Goal: Find specific page/section: Find specific page/section

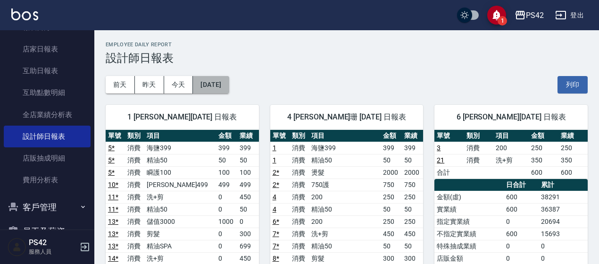
click at [212, 86] on button "[DATE]" at bounding box center [211, 84] width 36 height 17
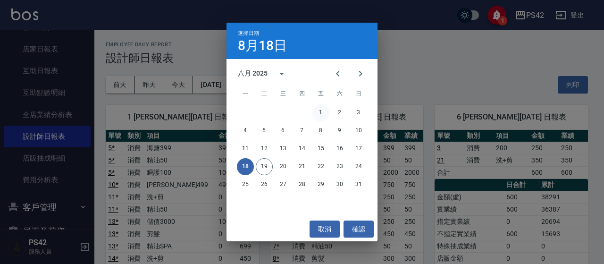
click at [317, 116] on button "1" at bounding box center [320, 112] width 17 height 17
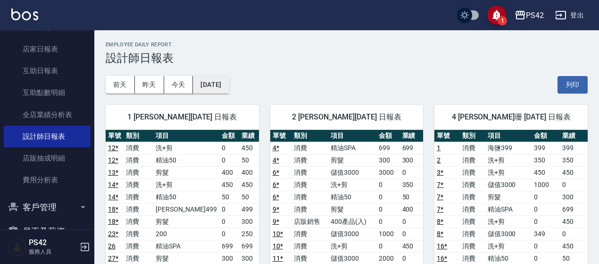
click at [229, 82] on button "[DATE]" at bounding box center [211, 84] width 36 height 17
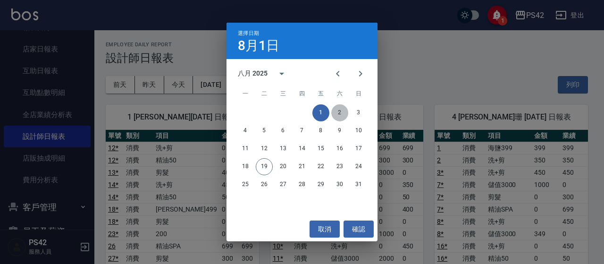
click at [334, 111] on button "2" at bounding box center [339, 112] width 17 height 17
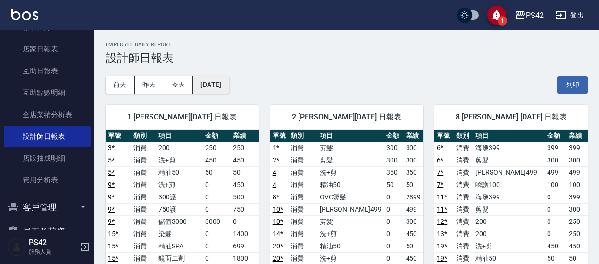
click at [229, 81] on button "[DATE]" at bounding box center [211, 84] width 36 height 17
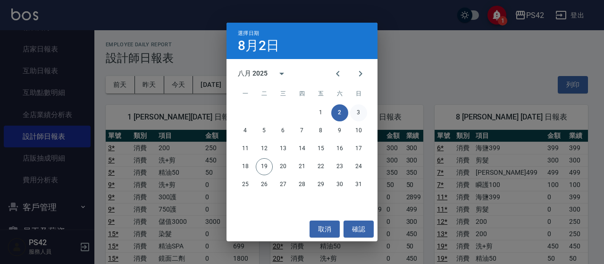
click at [357, 112] on button "3" at bounding box center [358, 112] width 17 height 17
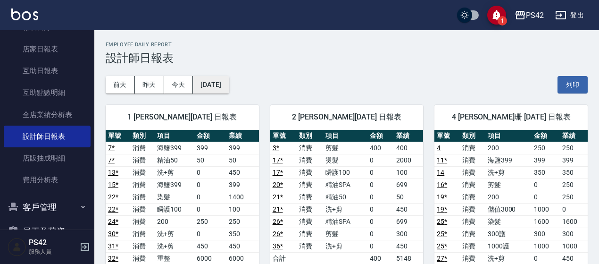
click at [216, 89] on button "[DATE]" at bounding box center [211, 84] width 36 height 17
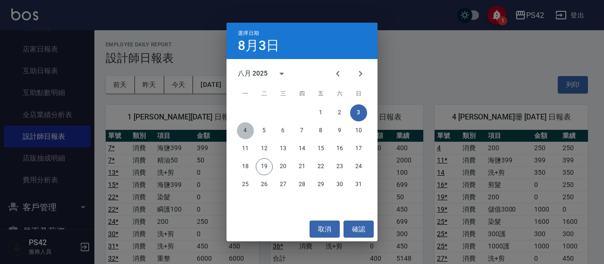
click at [246, 131] on button "4" at bounding box center [245, 130] width 17 height 17
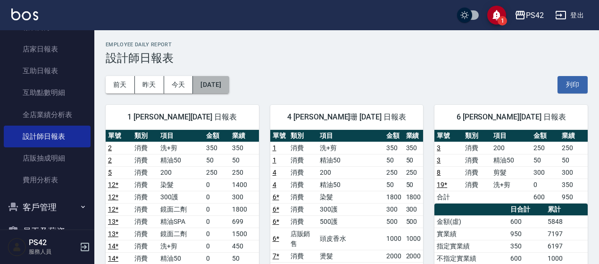
click at [218, 91] on button "[DATE]" at bounding box center [211, 84] width 36 height 17
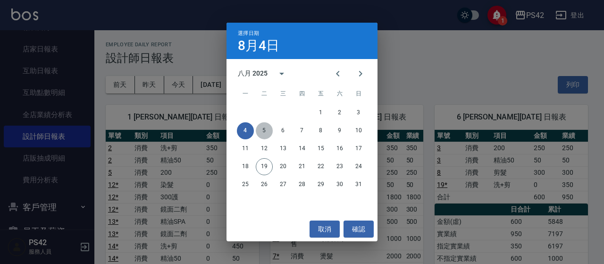
click at [261, 128] on button "5" at bounding box center [264, 130] width 17 height 17
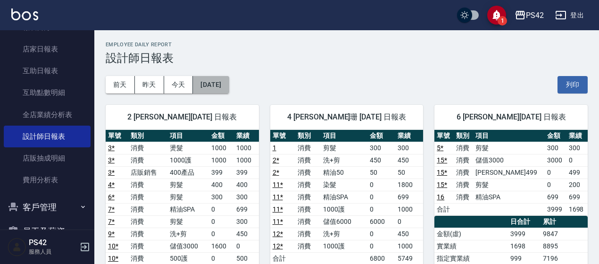
click at [227, 88] on button "[DATE]" at bounding box center [211, 84] width 36 height 17
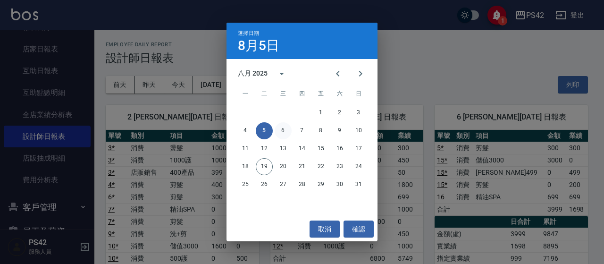
click at [283, 133] on button "6" at bounding box center [282, 130] width 17 height 17
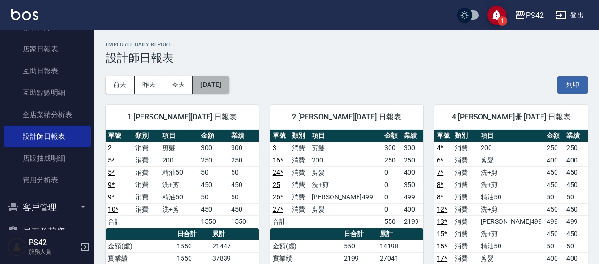
click at [229, 90] on button "[DATE]" at bounding box center [211, 84] width 36 height 17
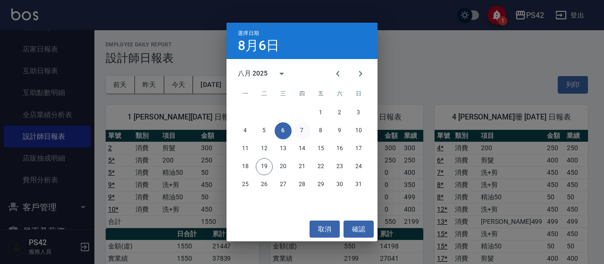
click at [300, 131] on button "7" at bounding box center [301, 130] width 17 height 17
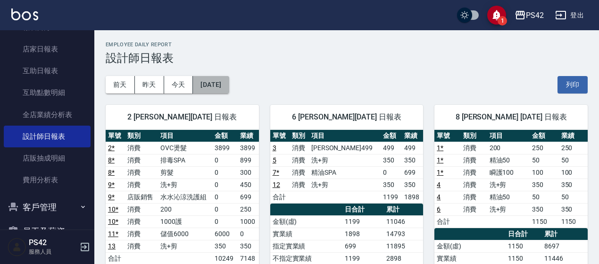
click at [229, 88] on button "[DATE]" at bounding box center [211, 84] width 36 height 17
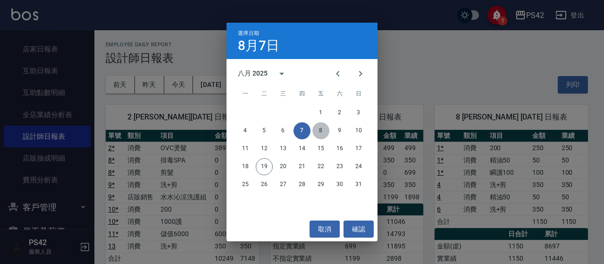
click at [314, 131] on button "8" at bounding box center [320, 130] width 17 height 17
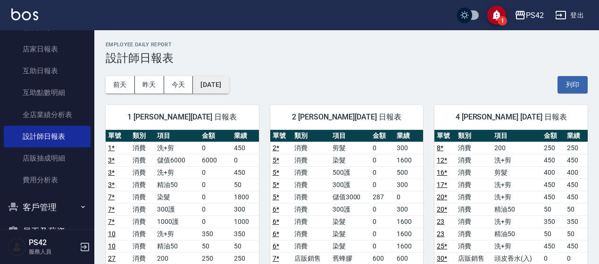
click at [228, 85] on button "[DATE]" at bounding box center [211, 84] width 36 height 17
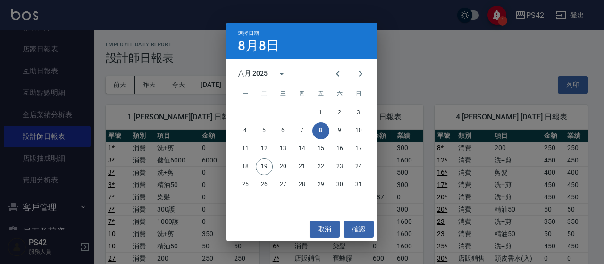
click at [331, 128] on div "4 5 6 7 8 9 10" at bounding box center [301, 130] width 151 height 17
click at [335, 130] on button "9" at bounding box center [339, 130] width 17 height 17
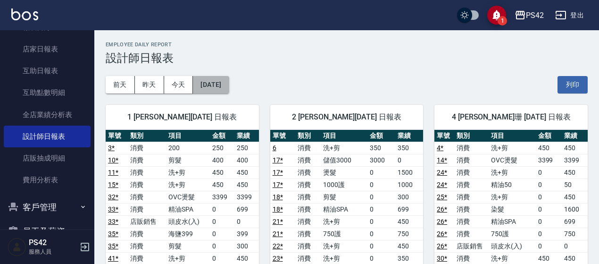
click at [229, 89] on button "[DATE]" at bounding box center [211, 84] width 36 height 17
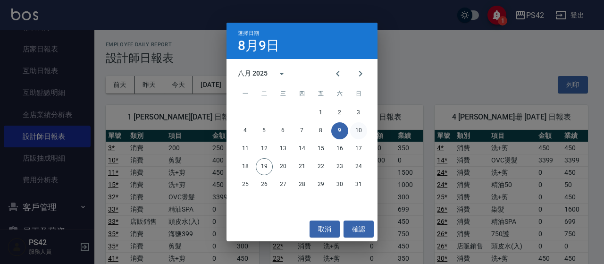
click at [360, 132] on button "10" at bounding box center [358, 130] width 17 height 17
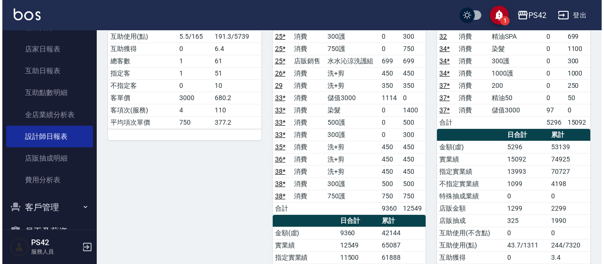
scroll to position [47, 0]
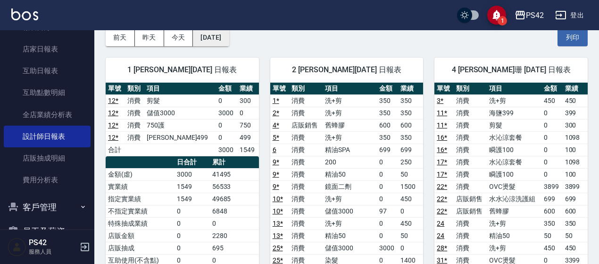
click at [229, 40] on button "[DATE]" at bounding box center [211, 37] width 36 height 17
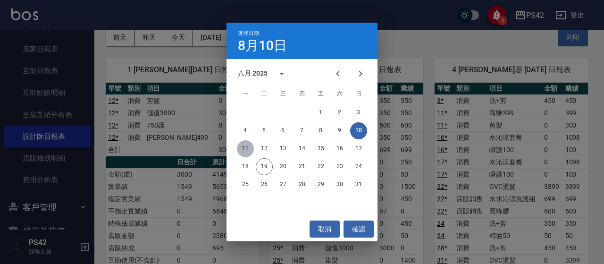
click at [245, 147] on button "11" at bounding box center [245, 148] width 17 height 17
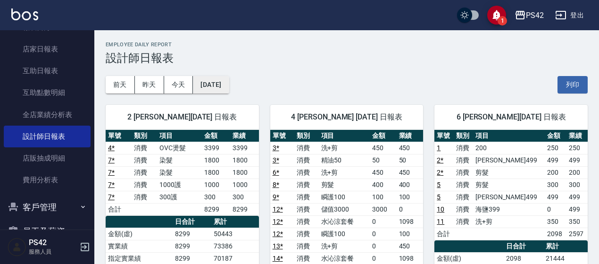
click at [229, 87] on button "[DATE]" at bounding box center [211, 84] width 36 height 17
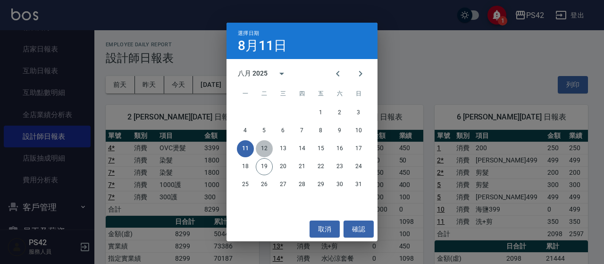
click at [271, 148] on button "12" at bounding box center [264, 148] width 17 height 17
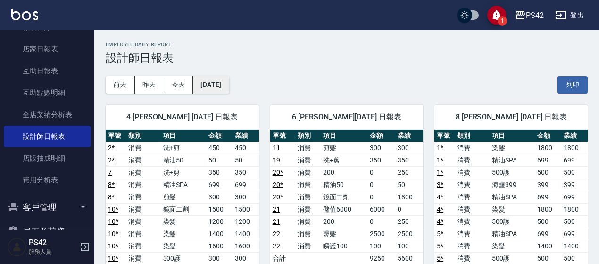
click at [229, 82] on button "[DATE]" at bounding box center [211, 84] width 36 height 17
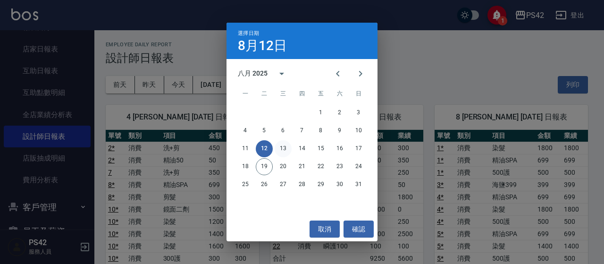
click at [286, 141] on button "13" at bounding box center [282, 148] width 17 height 17
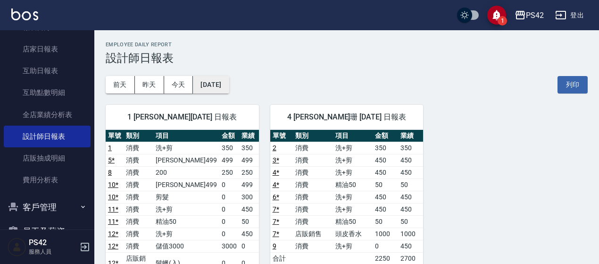
click at [226, 85] on button "[DATE]" at bounding box center [211, 84] width 36 height 17
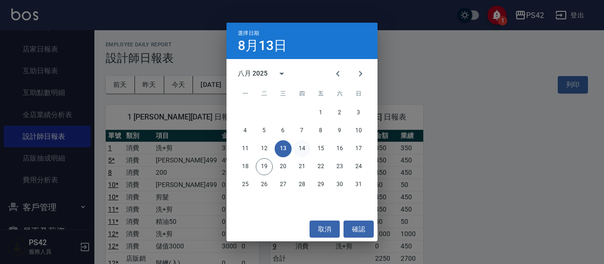
click at [299, 148] on button "14" at bounding box center [301, 148] width 17 height 17
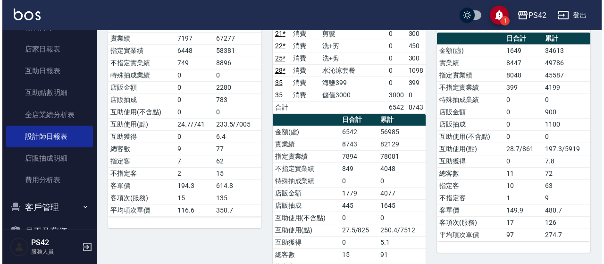
scroll to position [47, 0]
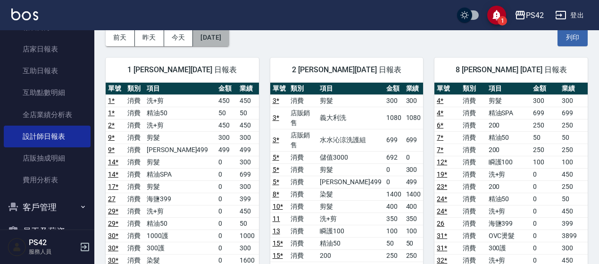
click at [229, 38] on button "[DATE]" at bounding box center [211, 37] width 36 height 17
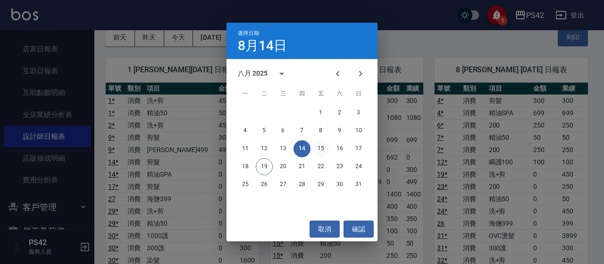
click at [324, 150] on button "15" at bounding box center [320, 148] width 17 height 17
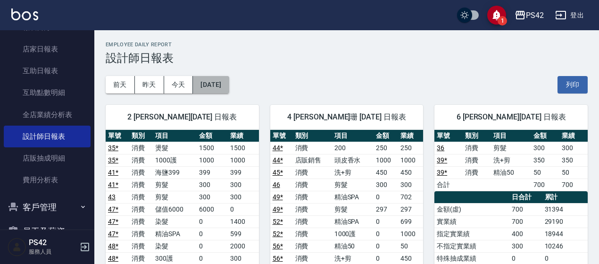
click at [223, 89] on button "[DATE]" at bounding box center [211, 84] width 36 height 17
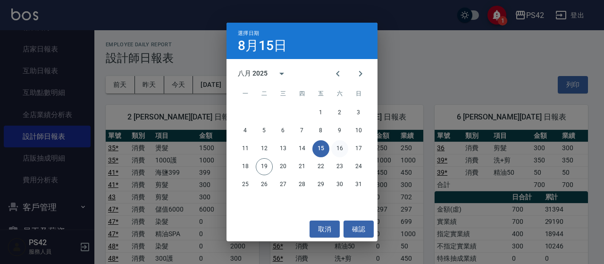
click at [338, 148] on button "16" at bounding box center [339, 148] width 17 height 17
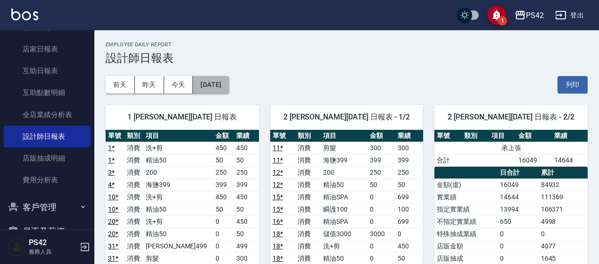
click at [229, 88] on button "[DATE]" at bounding box center [211, 84] width 36 height 17
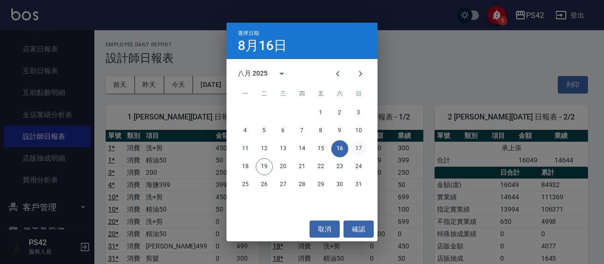
click at [357, 148] on button "17" at bounding box center [358, 148] width 17 height 17
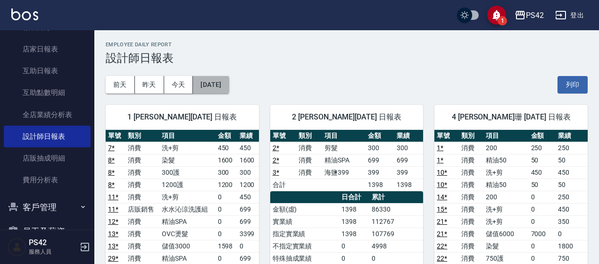
click at [229, 78] on button "[DATE]" at bounding box center [211, 84] width 36 height 17
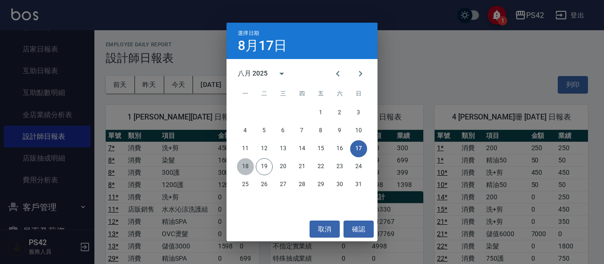
click at [248, 166] on button "18" at bounding box center [245, 166] width 17 height 17
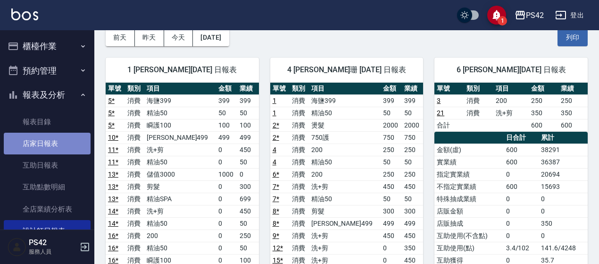
click at [69, 136] on link "店家日報表" at bounding box center [47, 144] width 87 height 22
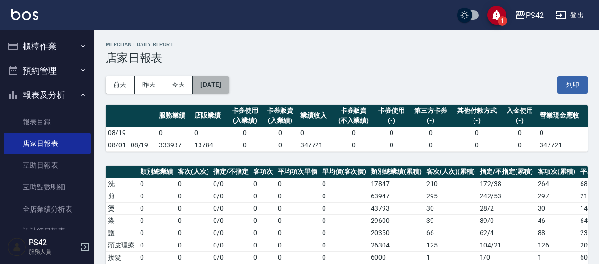
click at [224, 79] on button "[DATE]" at bounding box center [211, 84] width 36 height 17
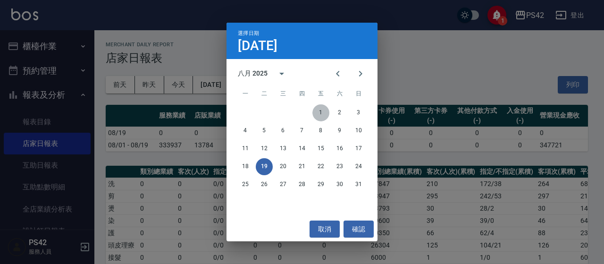
click at [327, 112] on button "1" at bounding box center [320, 112] width 17 height 17
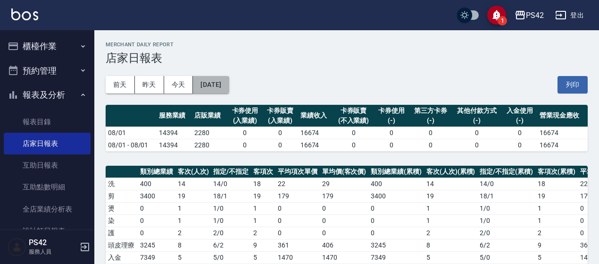
click at [226, 83] on button "[DATE]" at bounding box center [211, 84] width 36 height 17
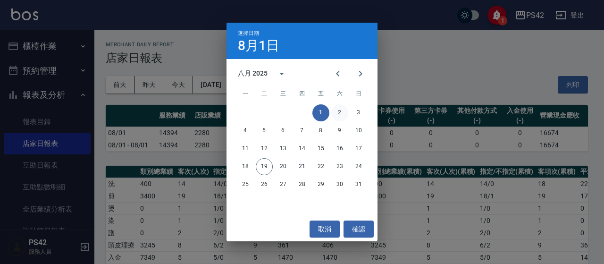
click at [334, 115] on button "2" at bounding box center [339, 112] width 17 height 17
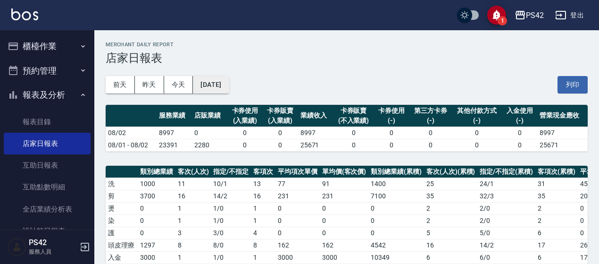
click at [229, 87] on button "[DATE]" at bounding box center [211, 84] width 36 height 17
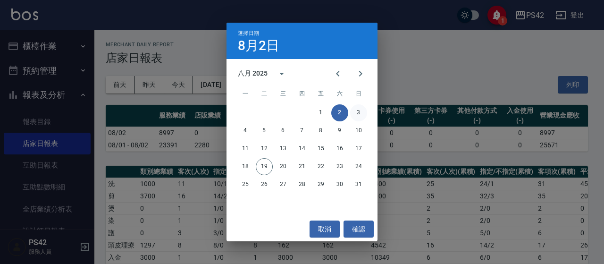
click at [356, 114] on button "3" at bounding box center [358, 112] width 17 height 17
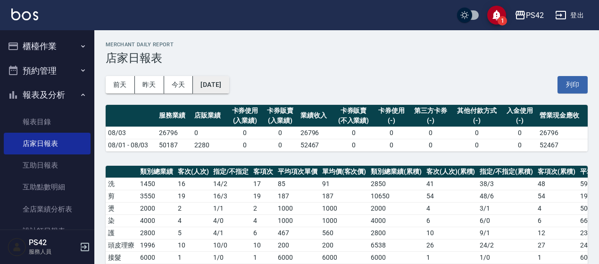
click at [222, 89] on button "[DATE]" at bounding box center [211, 84] width 36 height 17
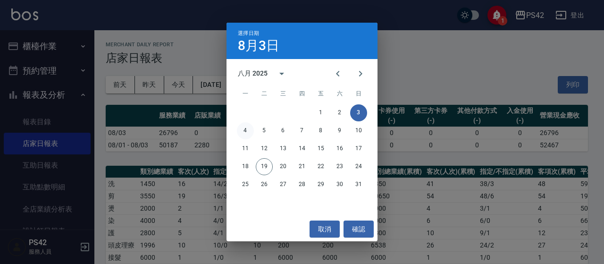
click at [249, 131] on button "4" at bounding box center [245, 130] width 17 height 17
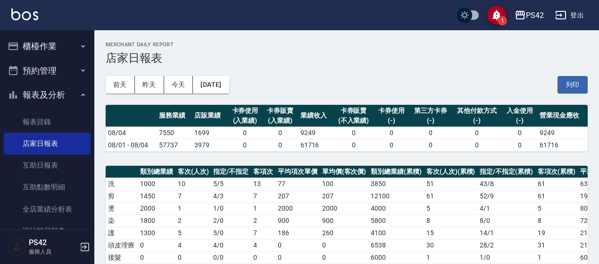
click at [240, 96] on div "[DATE] [DATE] [DATE] [DATE] 列印" at bounding box center [347, 85] width 482 height 40
click at [229, 91] on button "[DATE]" at bounding box center [211, 84] width 36 height 17
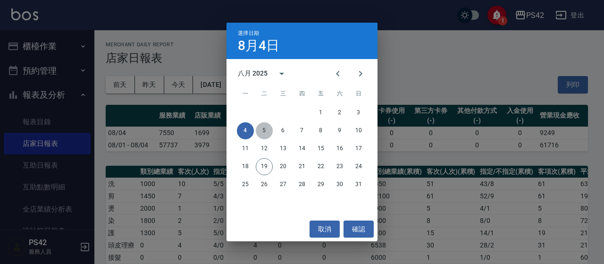
click at [270, 132] on button "5" at bounding box center [264, 130] width 17 height 17
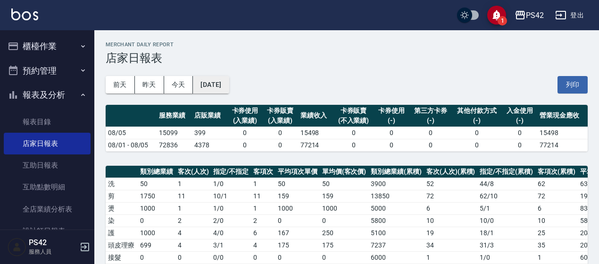
click at [229, 83] on button "[DATE]" at bounding box center [211, 84] width 36 height 17
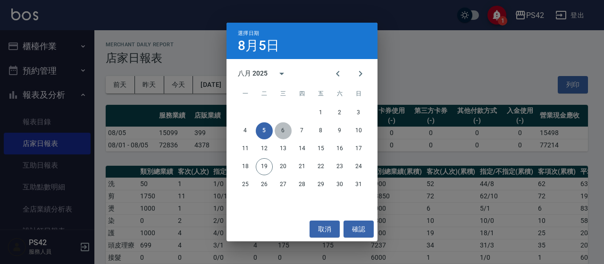
click at [286, 131] on button "6" at bounding box center [282, 130] width 17 height 17
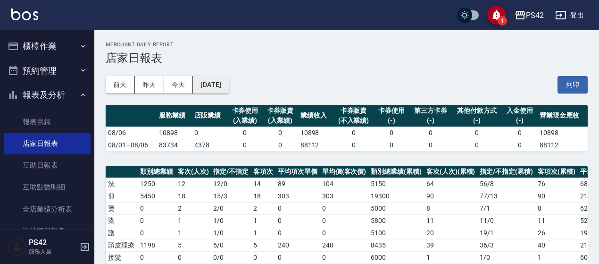
click at [229, 81] on button "[DATE]" at bounding box center [211, 84] width 36 height 17
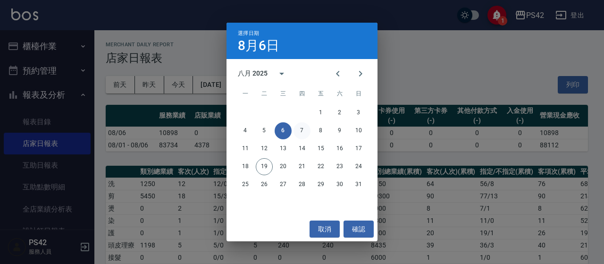
click at [300, 127] on button "7" at bounding box center [301, 130] width 17 height 17
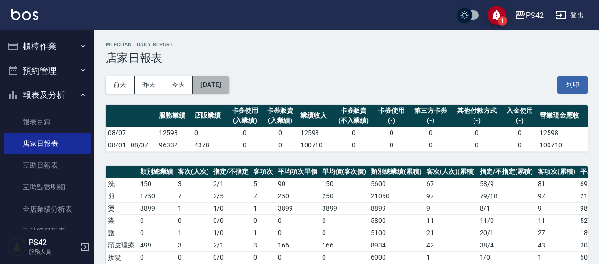
click at [227, 84] on button "[DATE]" at bounding box center [211, 84] width 36 height 17
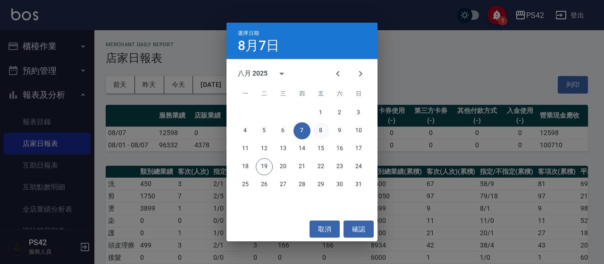
click at [317, 132] on button "8" at bounding box center [320, 130] width 17 height 17
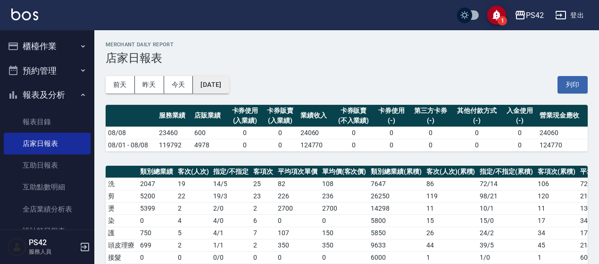
click at [219, 84] on button "[DATE]" at bounding box center [211, 84] width 36 height 17
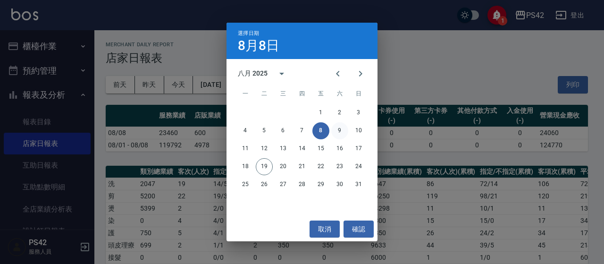
click at [336, 129] on button "9" at bounding box center [339, 130] width 17 height 17
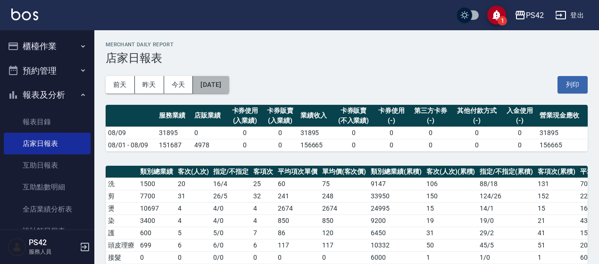
click at [229, 88] on button "[DATE]" at bounding box center [211, 84] width 36 height 17
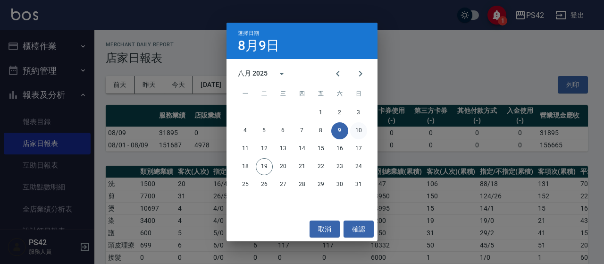
click at [359, 131] on button "10" at bounding box center [358, 130] width 17 height 17
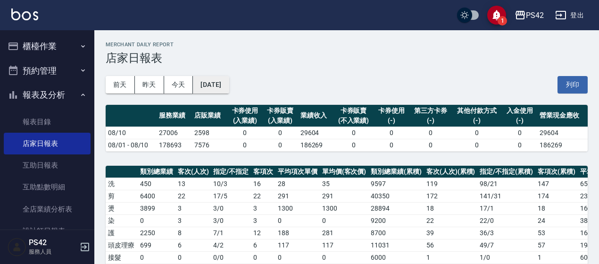
click at [229, 85] on button "[DATE]" at bounding box center [211, 84] width 36 height 17
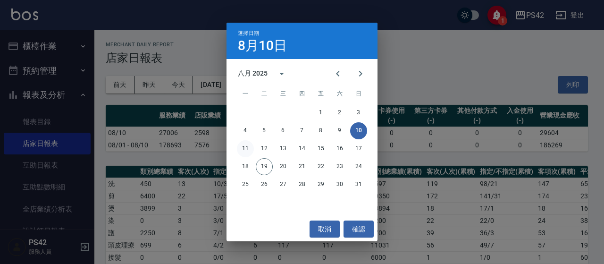
click at [247, 146] on button "11" at bounding box center [245, 148] width 17 height 17
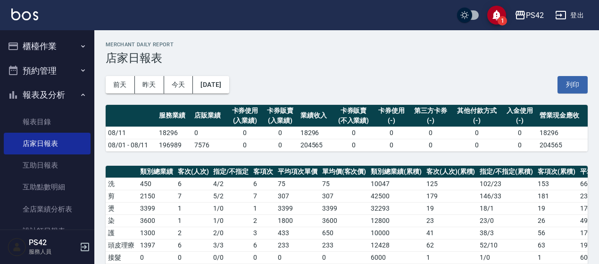
click at [238, 93] on div "[DATE] [DATE] [DATE] [DATE] 列印" at bounding box center [347, 85] width 482 height 40
click at [229, 89] on button "[DATE]" at bounding box center [211, 84] width 36 height 17
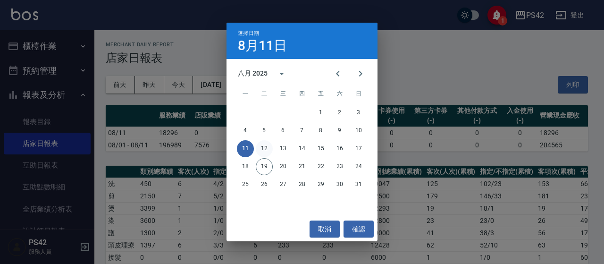
click at [264, 148] on button "12" at bounding box center [264, 148] width 17 height 17
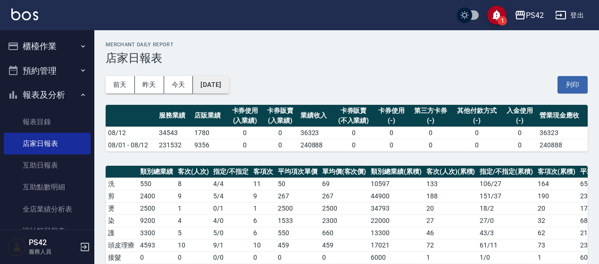
click at [229, 81] on button "[DATE]" at bounding box center [211, 84] width 36 height 17
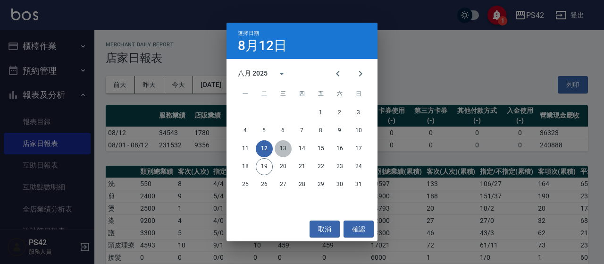
click at [280, 144] on button "13" at bounding box center [282, 148] width 17 height 17
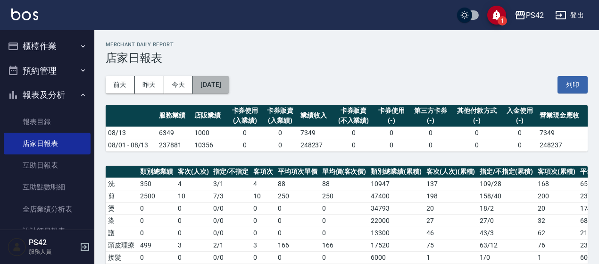
click at [229, 86] on button "[DATE]" at bounding box center [211, 84] width 36 height 17
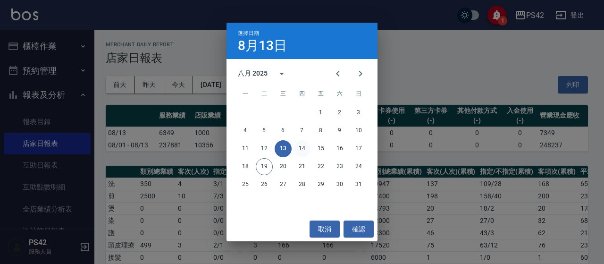
click at [299, 147] on button "14" at bounding box center [301, 148] width 17 height 17
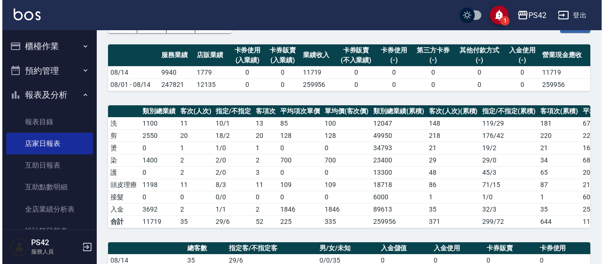
scroll to position [47, 0]
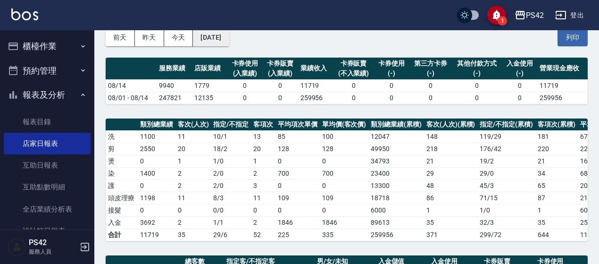
click at [229, 37] on button "[DATE]" at bounding box center [211, 37] width 36 height 17
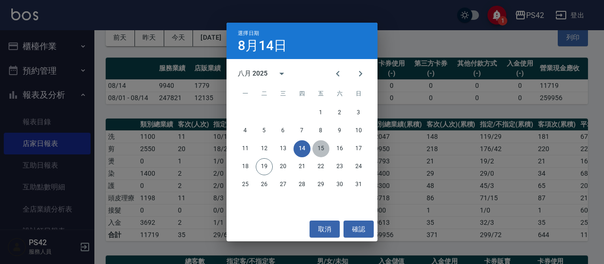
click at [324, 149] on button "15" at bounding box center [320, 148] width 17 height 17
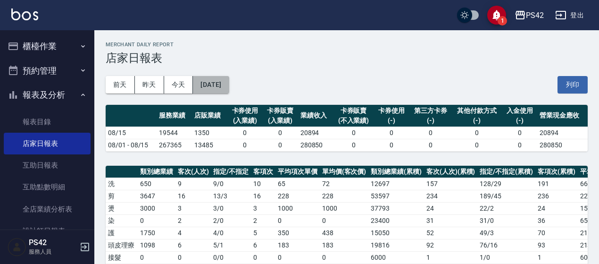
click at [229, 83] on button "[DATE]" at bounding box center [211, 84] width 36 height 17
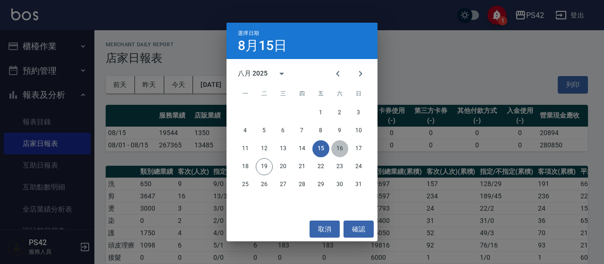
click at [334, 147] on button "16" at bounding box center [339, 148] width 17 height 17
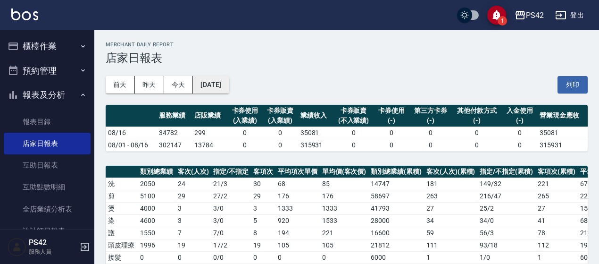
click at [226, 91] on button "[DATE]" at bounding box center [211, 84] width 36 height 17
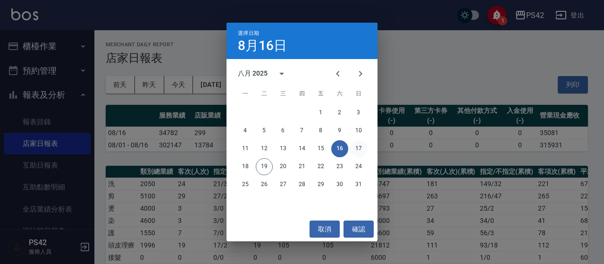
click at [357, 149] on button "17" at bounding box center [358, 148] width 17 height 17
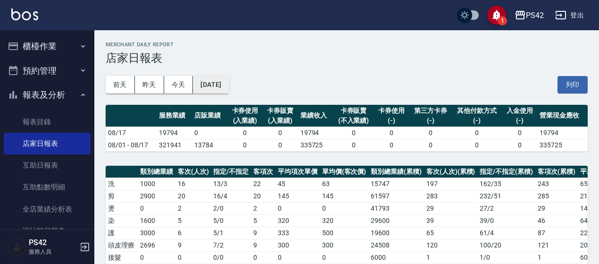
click at [229, 83] on button "[DATE]" at bounding box center [211, 84] width 36 height 17
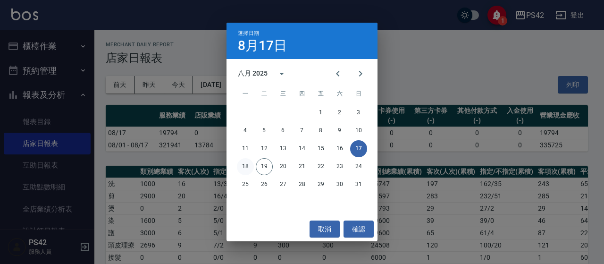
click at [248, 159] on button "18" at bounding box center [245, 166] width 17 height 17
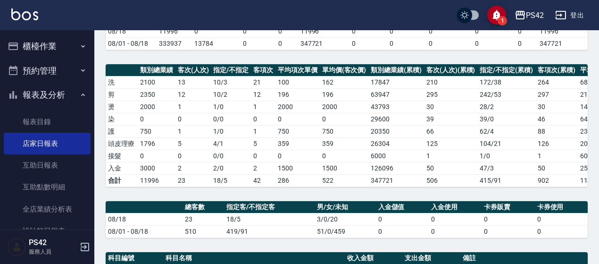
scroll to position [94, 0]
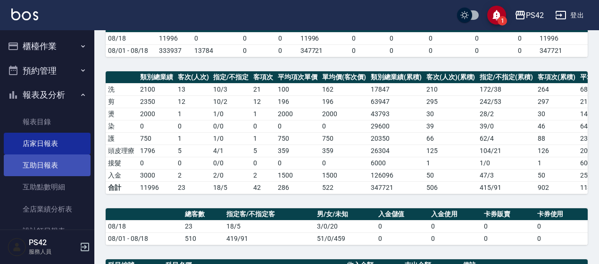
click at [32, 158] on link "互助日報表" at bounding box center [47, 165] width 87 height 22
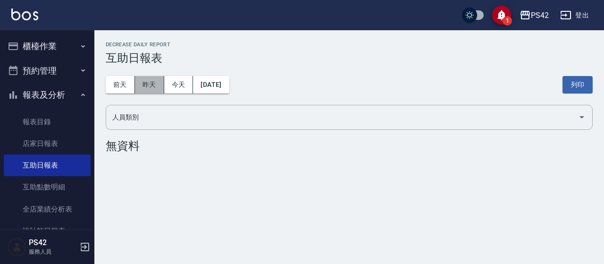
click at [146, 91] on button "昨天" at bounding box center [149, 84] width 29 height 17
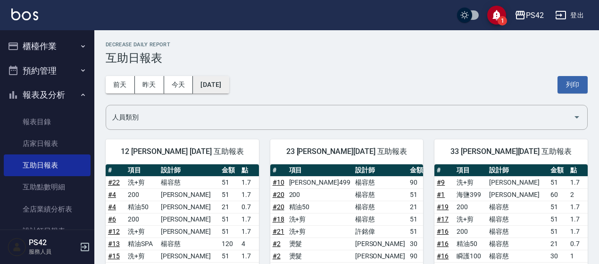
click at [229, 87] on button "[DATE]" at bounding box center [211, 84] width 36 height 17
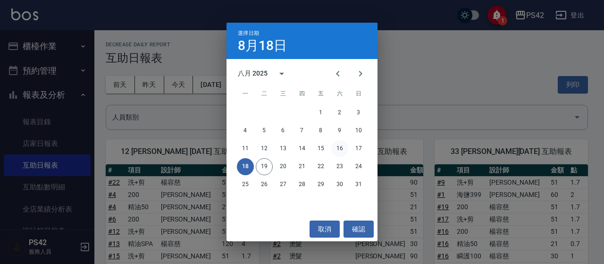
click at [340, 149] on button "16" at bounding box center [339, 148] width 17 height 17
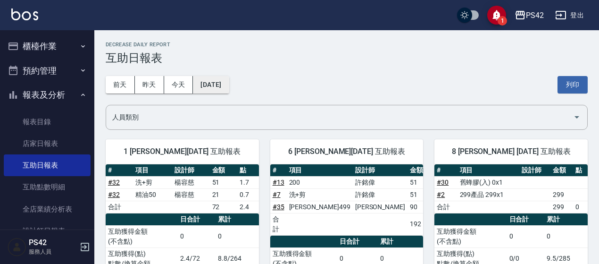
click at [229, 86] on button "[DATE]" at bounding box center [211, 84] width 36 height 17
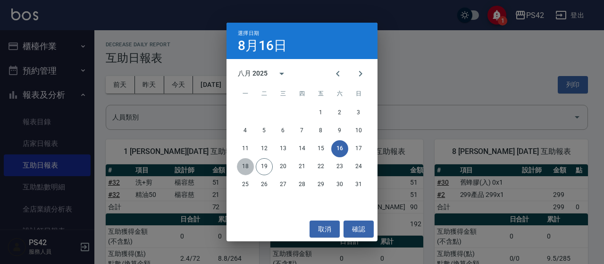
click at [246, 167] on button "18" at bounding box center [245, 166] width 17 height 17
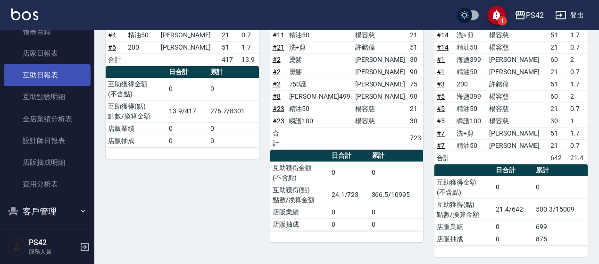
scroll to position [143, 0]
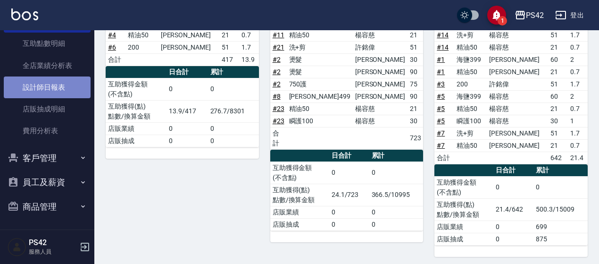
click at [54, 91] on link "設計師日報表" at bounding box center [47, 87] width 87 height 22
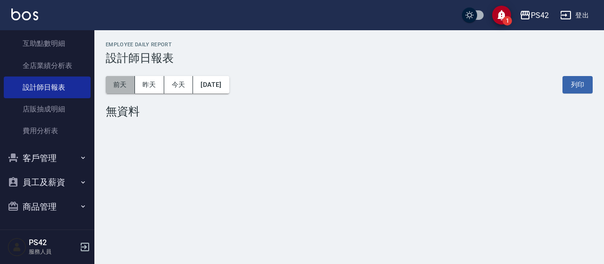
click at [129, 77] on button "前天" at bounding box center [120, 84] width 29 height 17
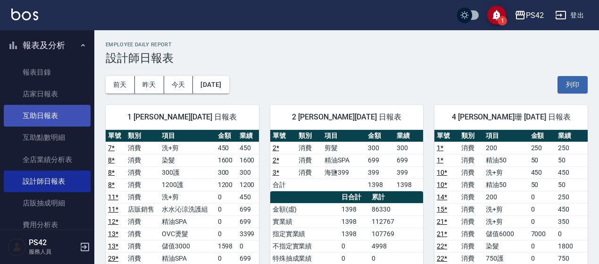
scroll to position [49, 0]
click at [46, 119] on link "互助日報表" at bounding box center [47, 116] width 87 height 22
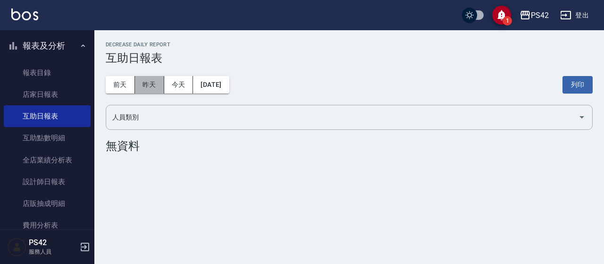
click at [150, 80] on button "昨天" at bounding box center [149, 84] width 29 height 17
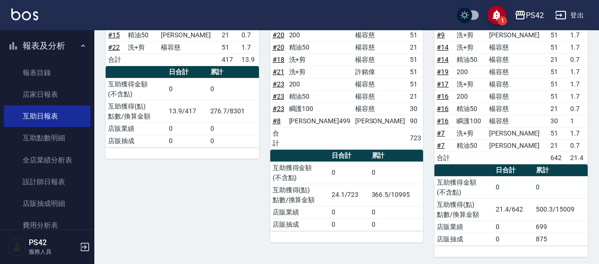
scroll to position [32, 0]
